Goal: Find specific page/section: Find specific page/section

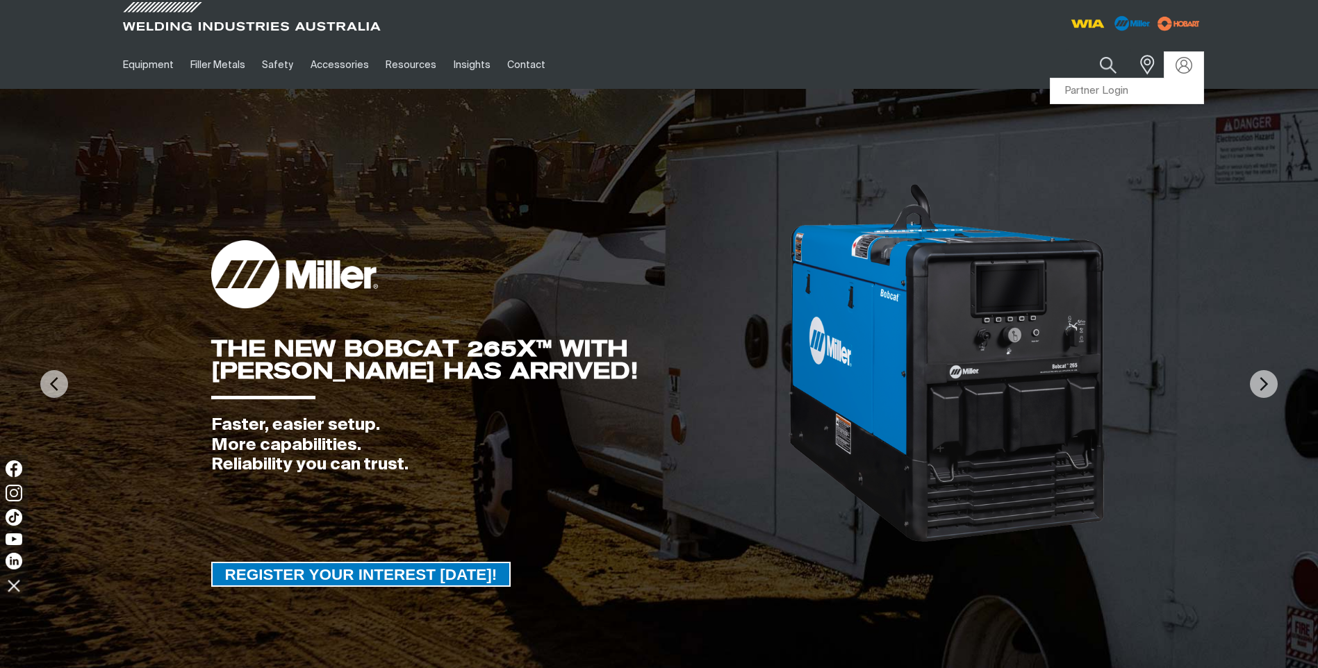
click at [1193, 61] on div at bounding box center [1183, 65] width 22 height 17
click at [1147, 101] on link "Partner Login" at bounding box center [1126, 91] width 153 height 26
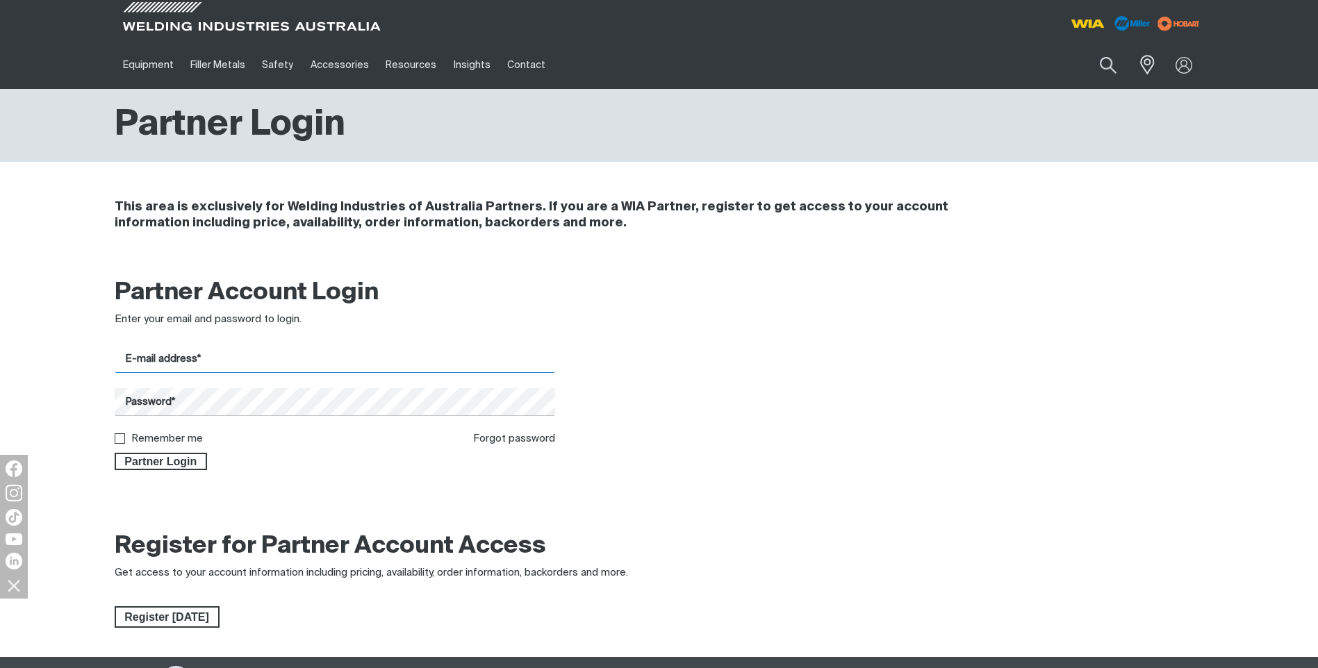
type input "[EMAIL_ADDRESS][DOMAIN_NAME]"
click at [185, 462] on span "Partner Login" at bounding box center [161, 462] width 90 height 18
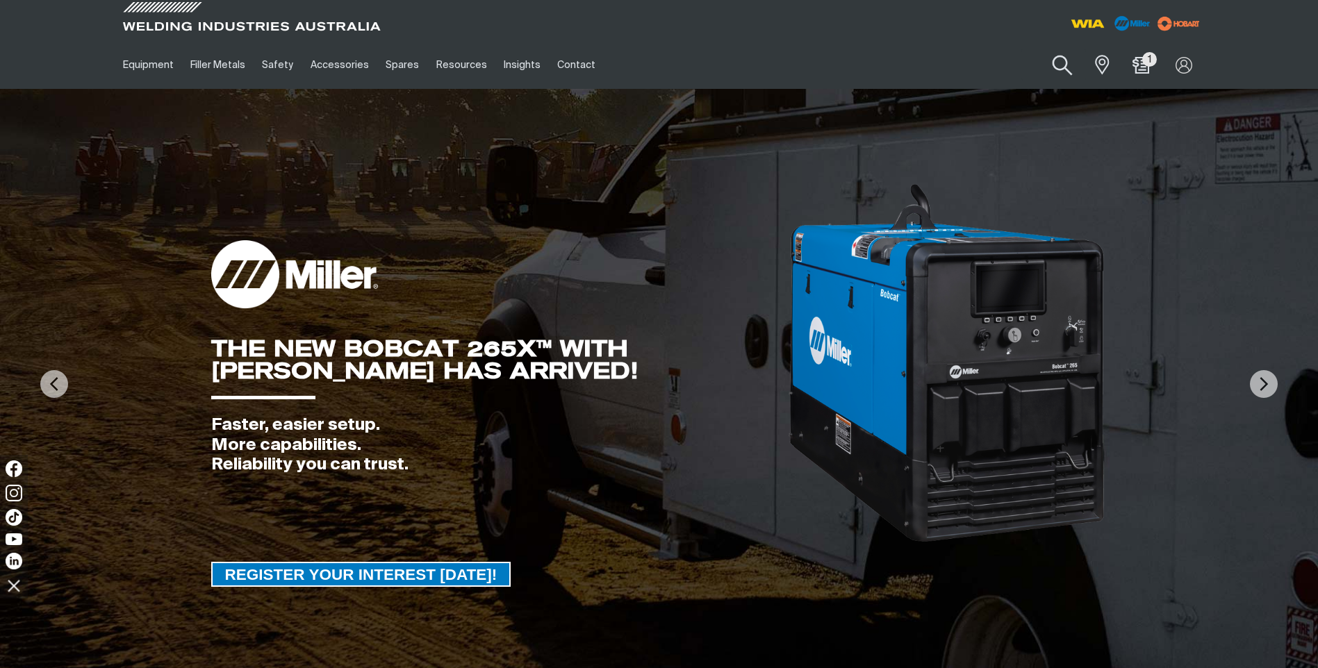
click at [1053, 70] on button "Search products" at bounding box center [1062, 66] width 56 height 40
click at [959, 42] on div "Search When search results are available use up and down arrows to review and e…" at bounding box center [1067, 65] width 272 height 48
click at [962, 55] on input "Search" at bounding box center [978, 64] width 214 height 31
type input "270"
click at [1038, 49] on button "Search products" at bounding box center [1061, 65] width 47 height 33
